Goal: Navigation & Orientation: Find specific page/section

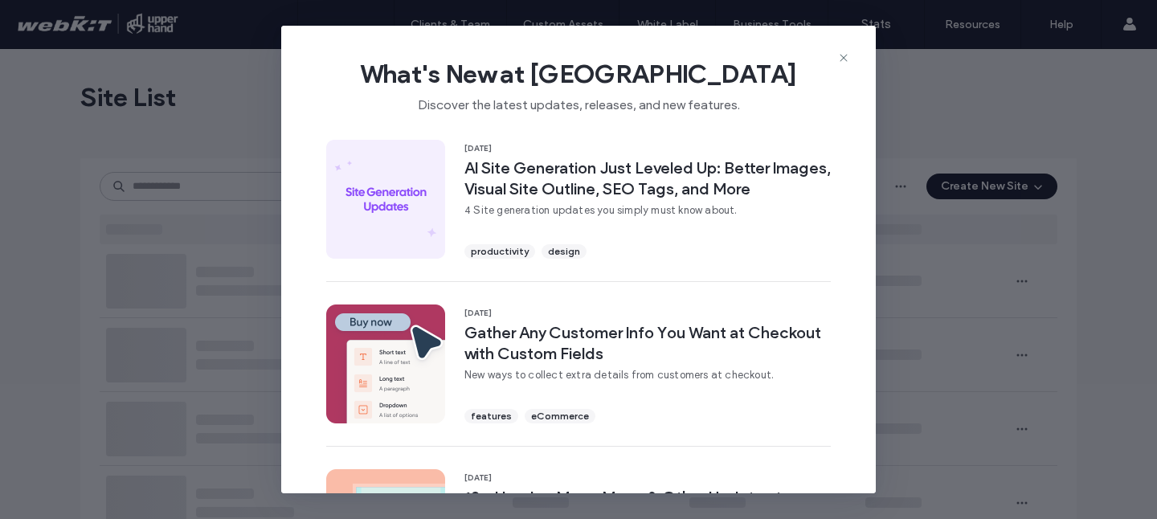
click at [222, 96] on div "What's New at [GEOGRAPHIC_DATA] Discover the latest updates, releases, and new …" at bounding box center [578, 259] width 1157 height 519
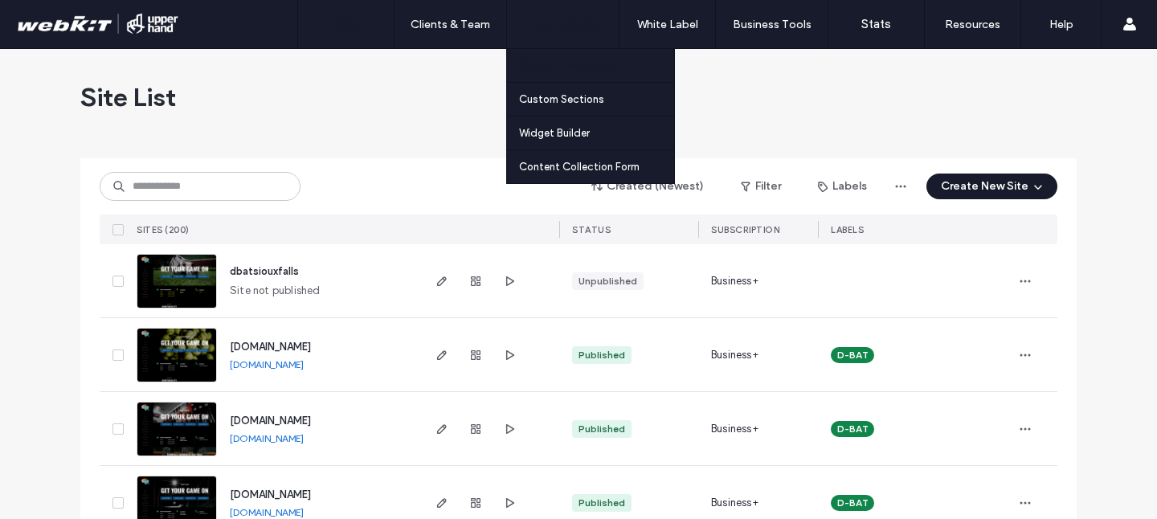
click at [567, 57] on link "Custom Templates" at bounding box center [596, 65] width 155 height 33
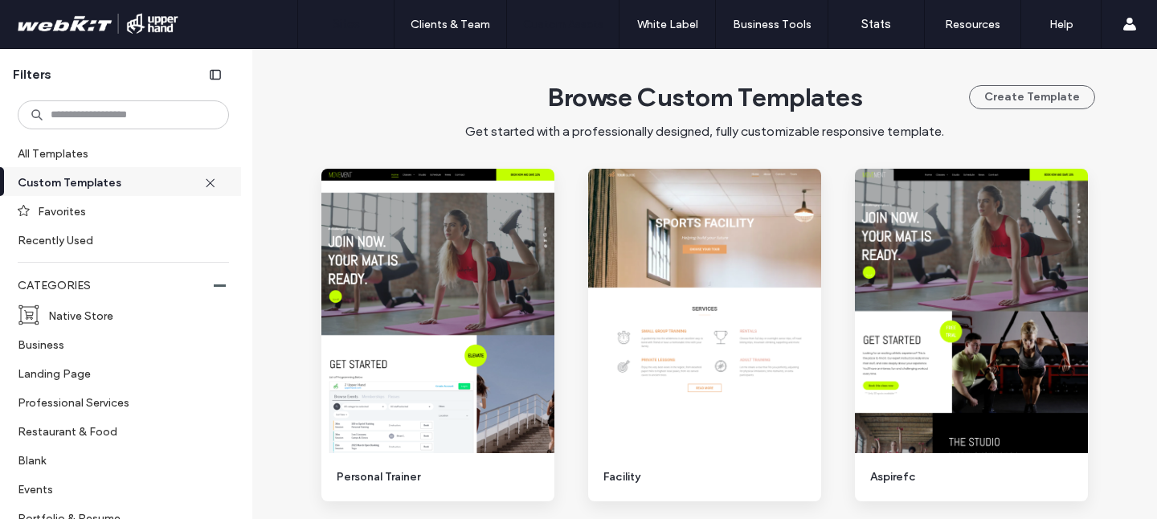
click at [353, 20] on label "Sites" at bounding box center [346, 24] width 27 height 14
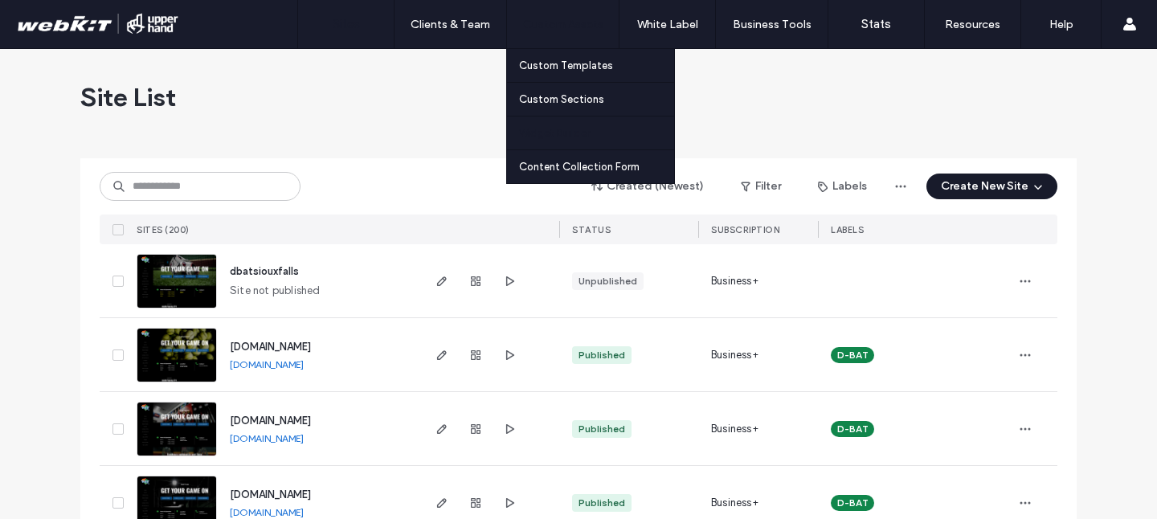
click at [554, 139] on label "Widget Builder" at bounding box center [554, 133] width 71 height 12
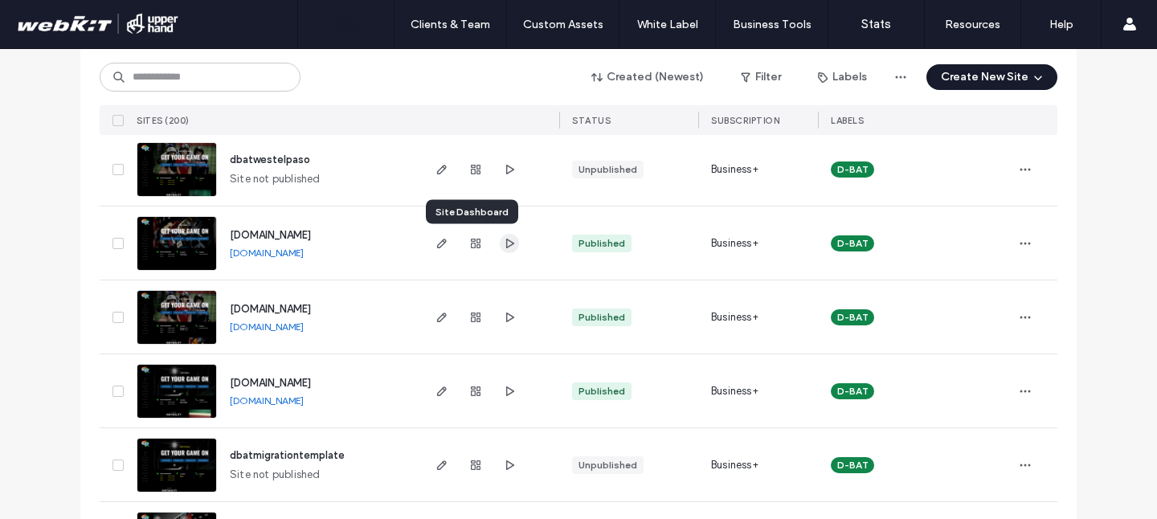
click at [503, 244] on icon "button" at bounding box center [509, 243] width 13 height 13
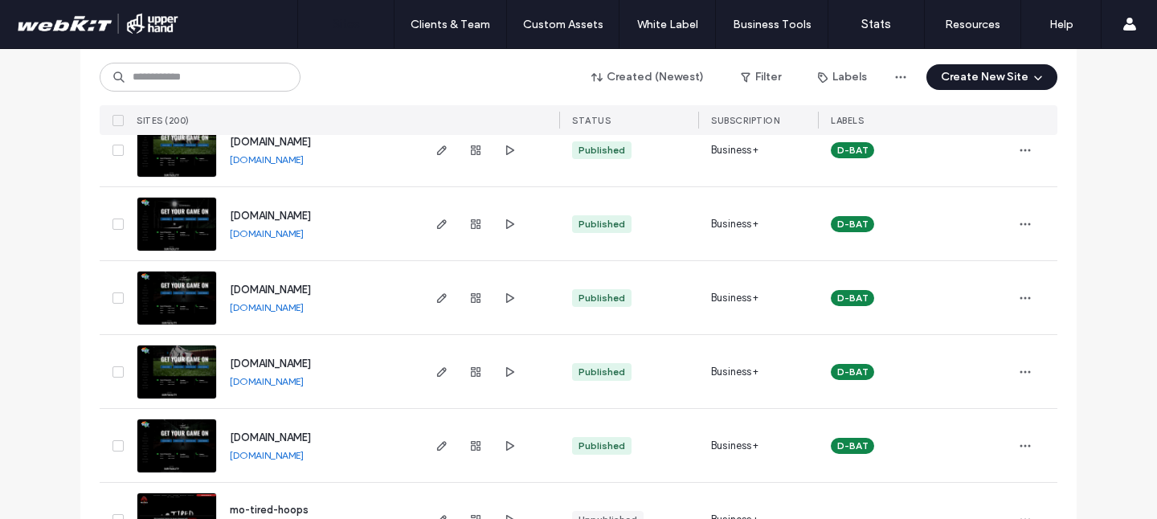
scroll to position [4587, 0]
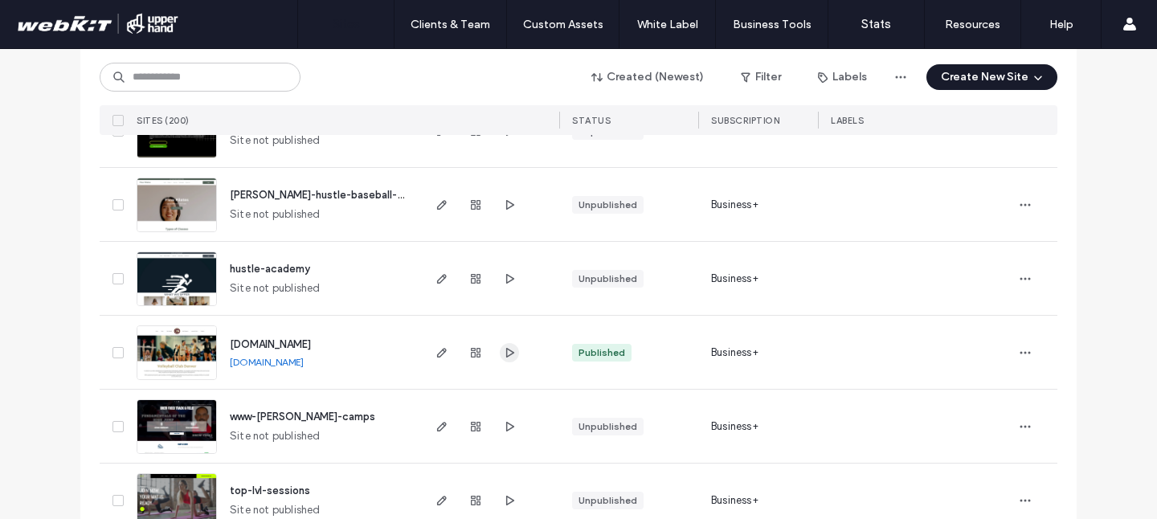
click at [506, 350] on use "button" at bounding box center [510, 352] width 8 height 10
